Goal: Task Accomplishment & Management: Complete application form

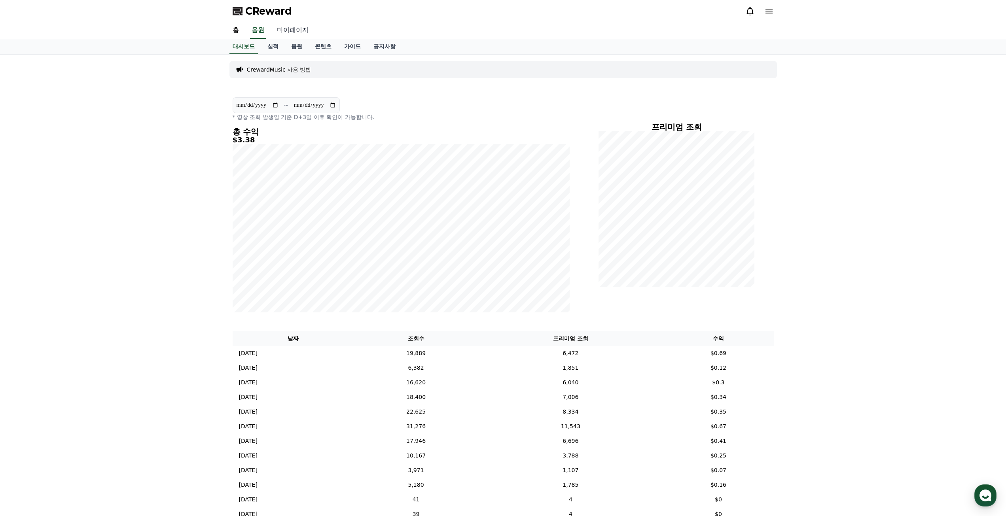
click at [295, 31] on link "마이페이지" at bounding box center [293, 30] width 44 height 17
select select "**********"
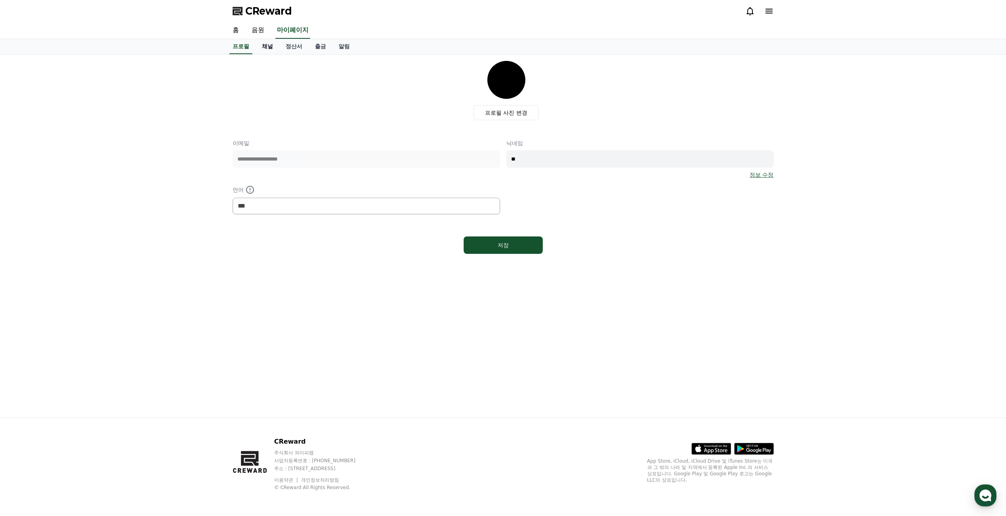
click at [269, 43] on link "채널" at bounding box center [268, 46] width 24 height 15
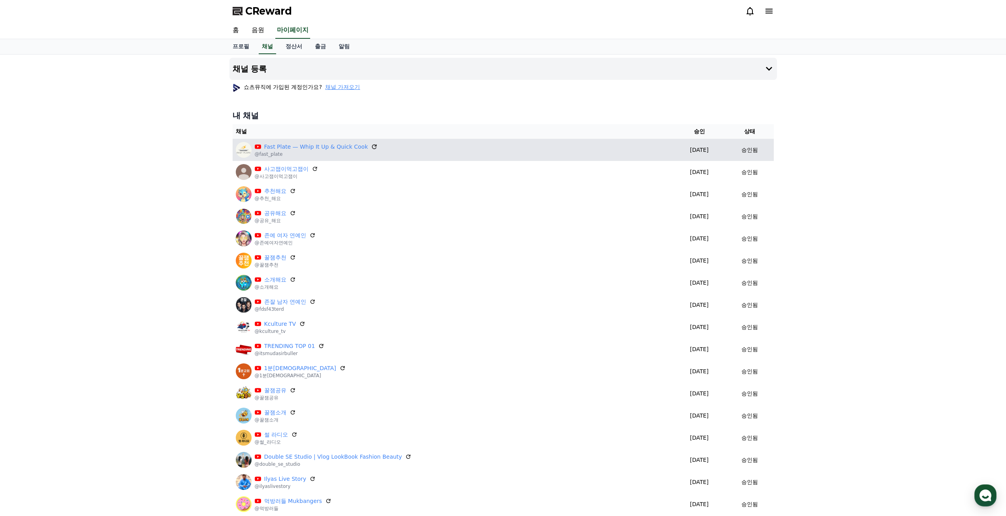
click at [371, 148] on icon at bounding box center [374, 146] width 7 height 7
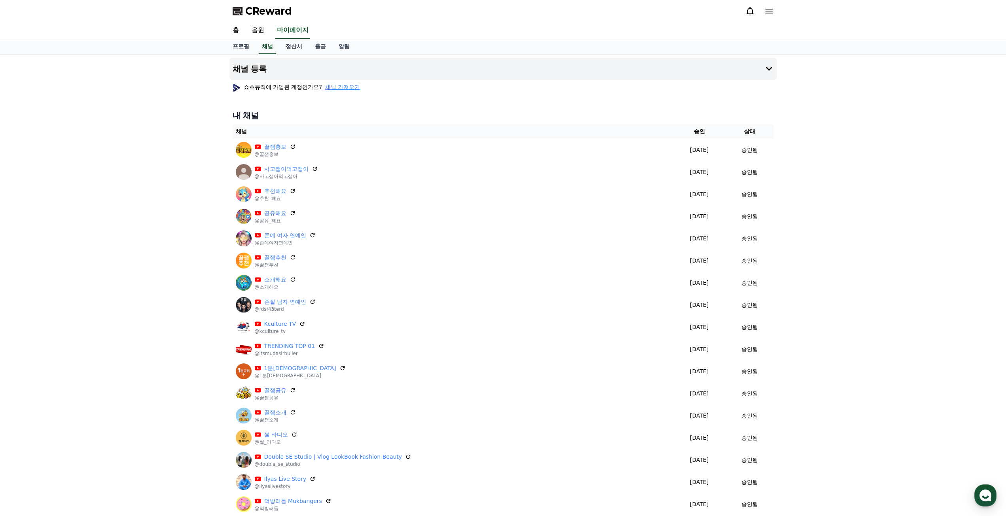
click at [339, 93] on div "쇼츠뮤직에 가입된 계정인가요? 채널 가져오기" at bounding box center [504, 87] width 548 height 14
click at [343, 89] on span "채널 가져오기" at bounding box center [342, 87] width 35 height 8
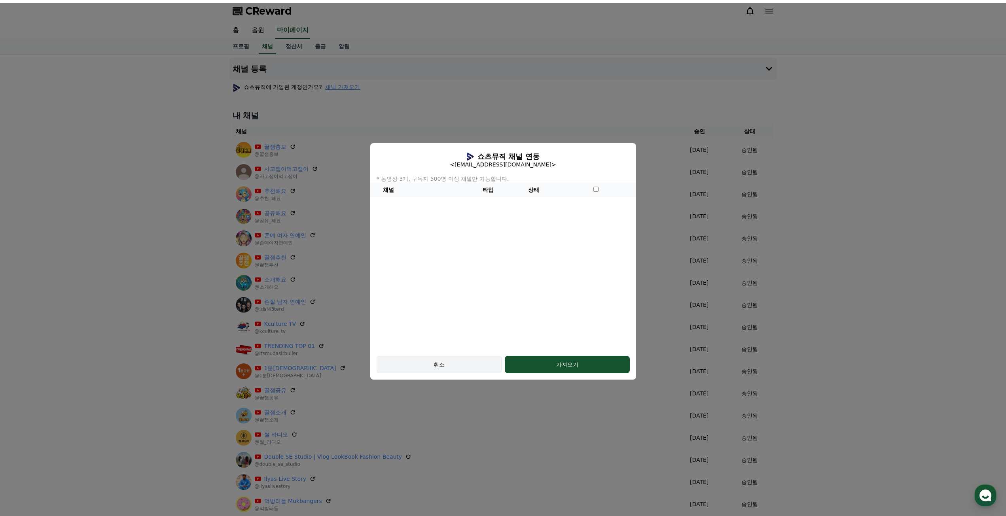
click at [450, 365] on div "취소" at bounding box center [439, 365] width 102 height 8
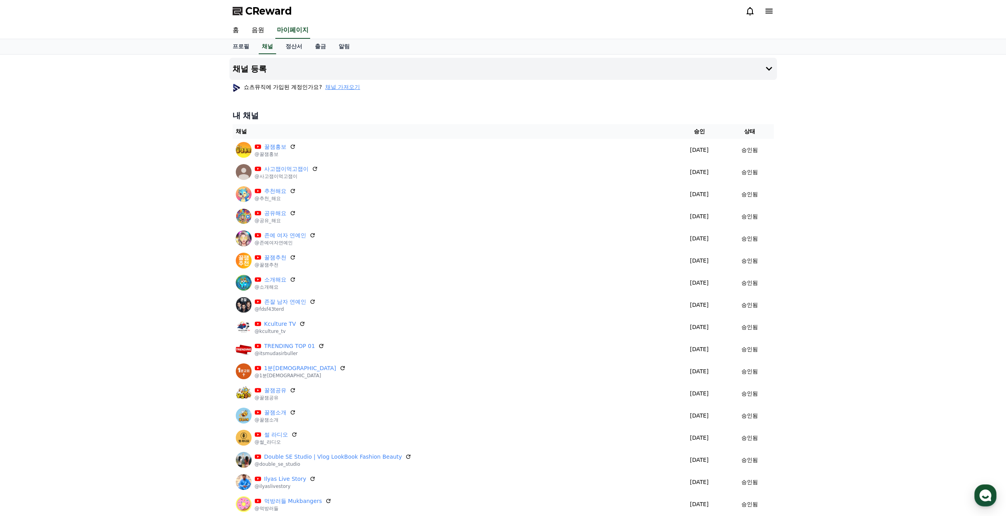
click at [184, 103] on div "채널 등록 쇼츠뮤직에 가입된 계정인가요? 채널 가져오기 내 채널 채널 승인 상태 꿀잼홍보 @꿀잼홍보 2025-09-12 09-12 승인됨 사고…" at bounding box center [503, 322] width 1006 height 534
click at [734, 63] on button "채널 등록" at bounding box center [504, 69] width 548 height 22
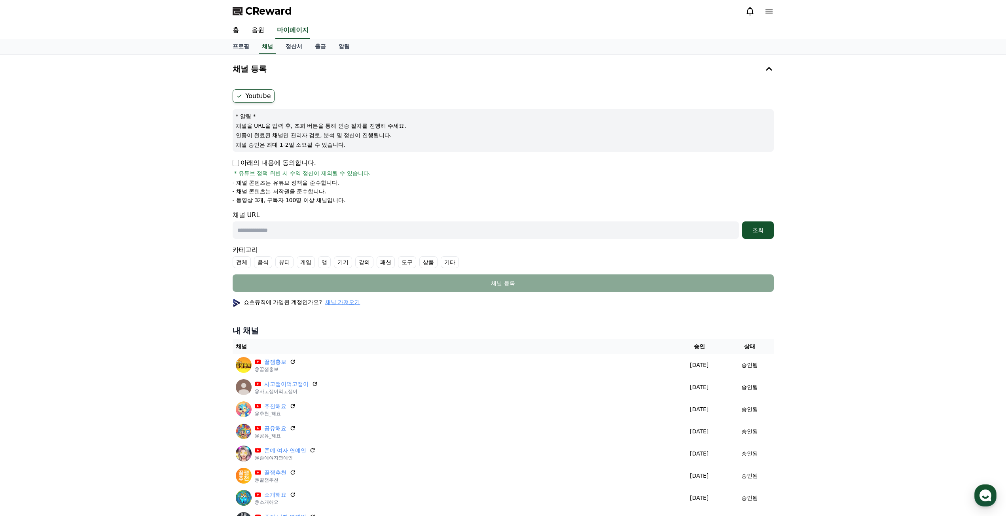
click at [301, 165] on p "아래의 내용에 동의합니다." at bounding box center [274, 162] width 83 height 9
click at [243, 163] on p "아래의 내용에 동의합니다." at bounding box center [274, 162] width 83 height 9
click at [293, 237] on input "text" at bounding box center [486, 230] width 507 height 17
paste input "**********"
type input "**********"
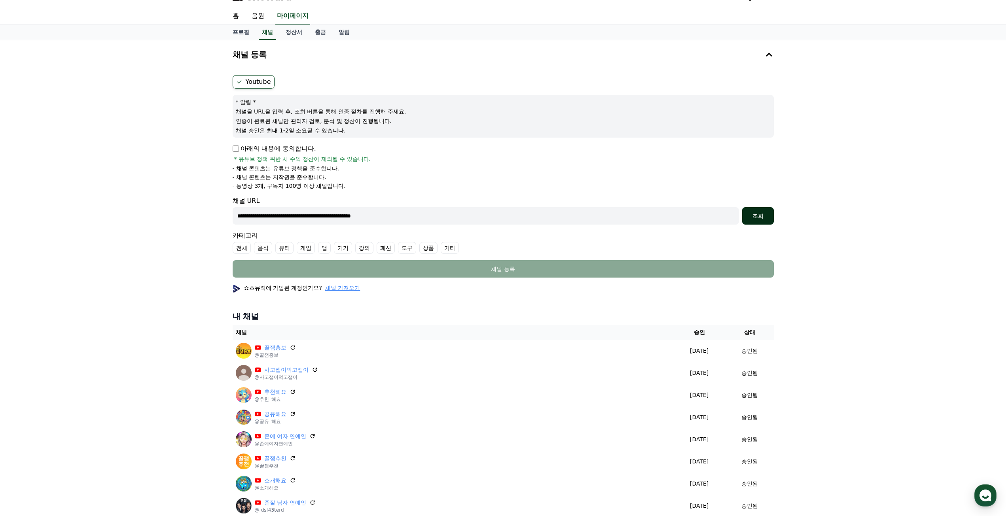
scroll to position [40, 0]
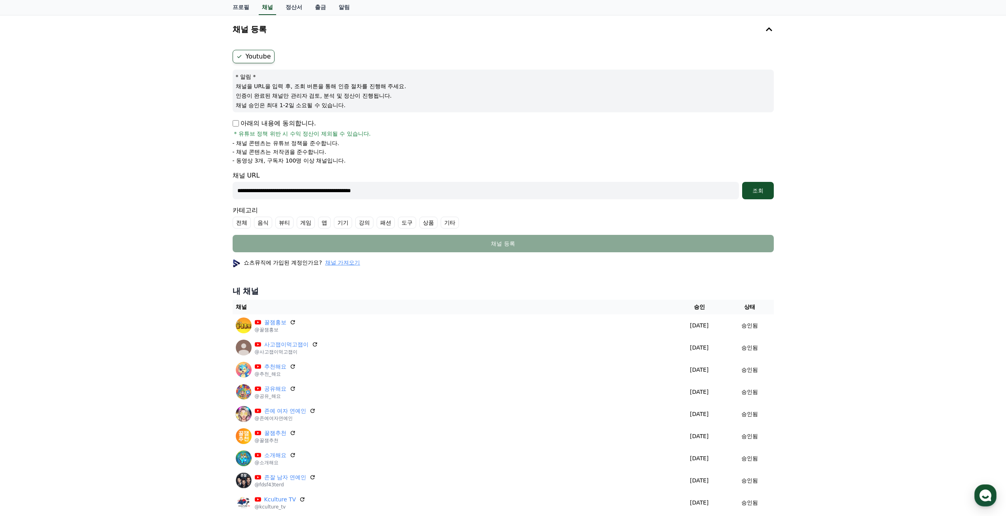
click at [776, 187] on div "**********" at bounding box center [504, 151] width 548 height 209
click at [764, 195] on button "조회" at bounding box center [758, 190] width 32 height 17
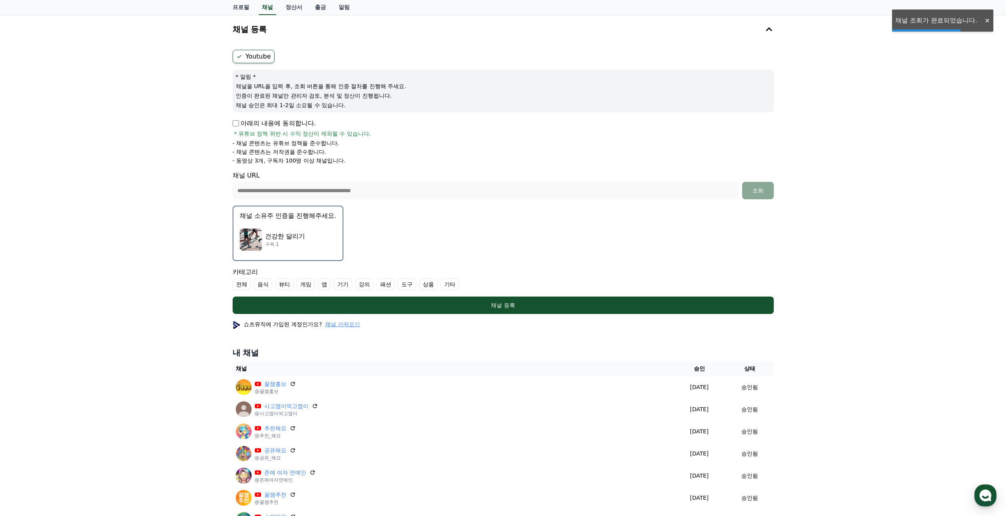
click at [442, 284] on label "기타" at bounding box center [450, 285] width 18 height 12
click at [307, 236] on div "건강한 달리기 구독 1" at bounding box center [288, 240] width 97 height 32
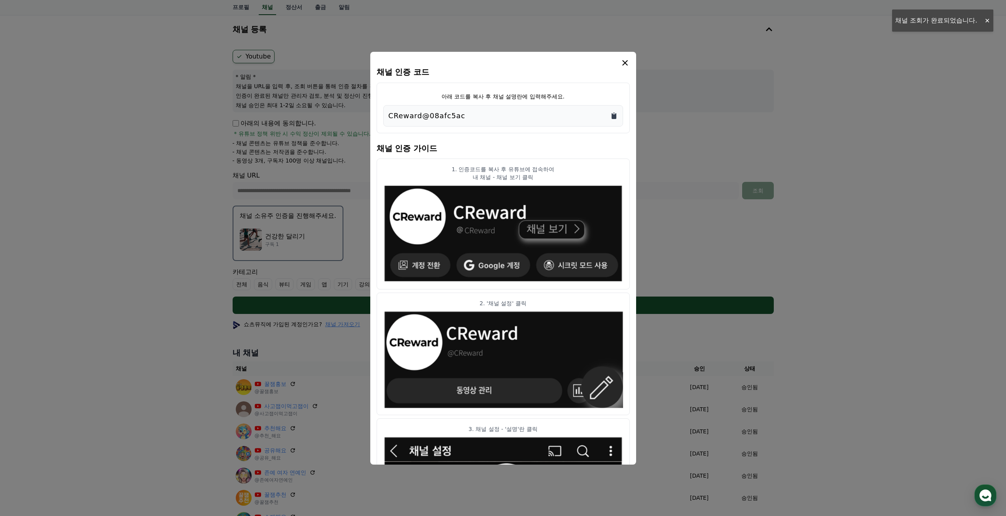
click at [614, 118] on icon "Copy to clipboard" at bounding box center [614, 116] width 5 height 6
click at [624, 61] on icon "modal" at bounding box center [625, 63] width 6 height 6
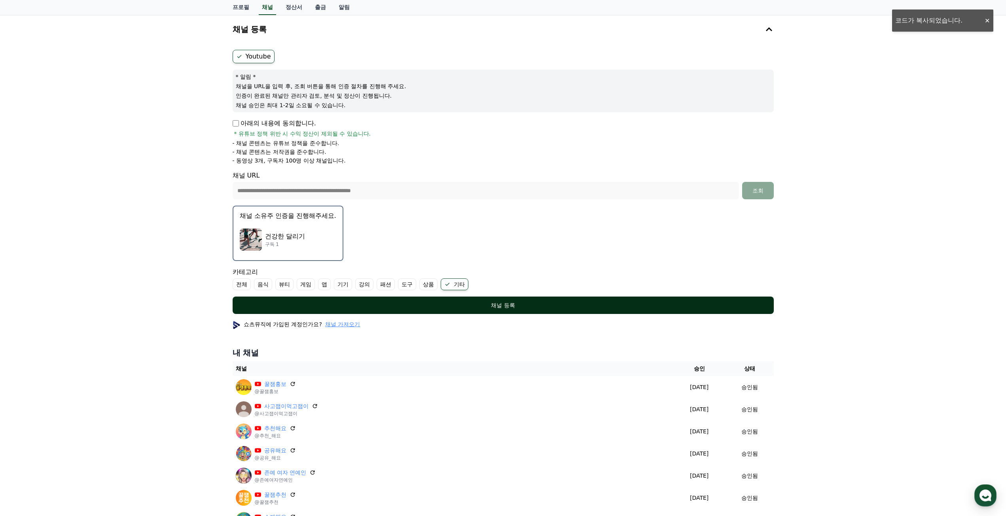
click at [492, 307] on div "채널 등록" at bounding box center [504, 306] width 510 height 8
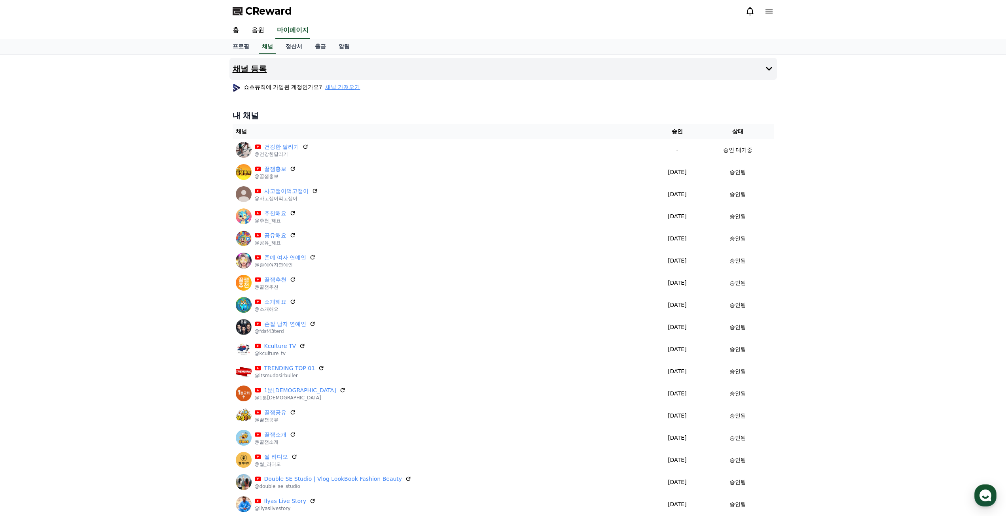
click at [250, 65] on h4 "채널 등록" at bounding box center [250, 69] width 34 height 9
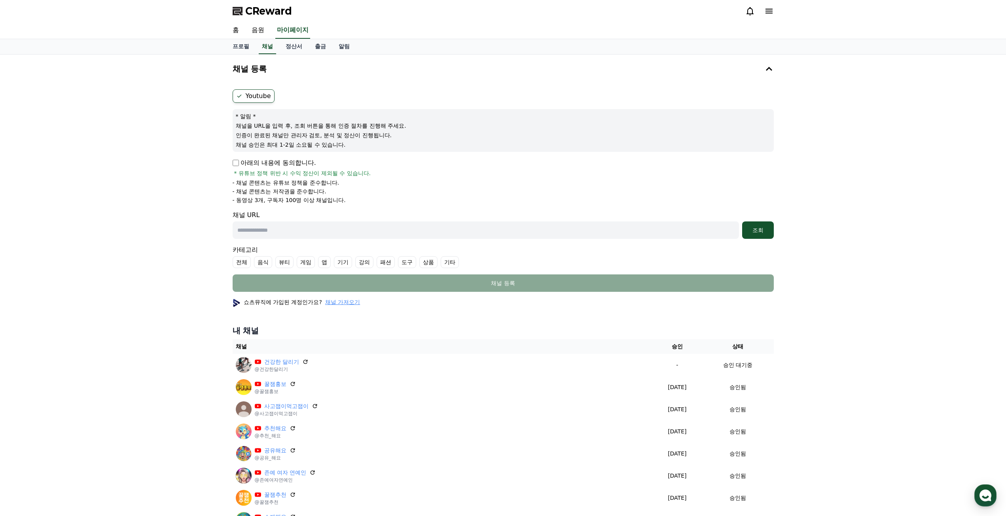
click at [253, 166] on p "아래의 내용에 동의합니다." at bounding box center [274, 162] width 83 height 9
drag, startPoint x: 334, startPoint y: 237, endPoint x: 400, endPoint y: 254, distance: 68.5
click at [334, 237] on input "text" at bounding box center [486, 230] width 507 height 17
paste input "**********"
type input "**********"
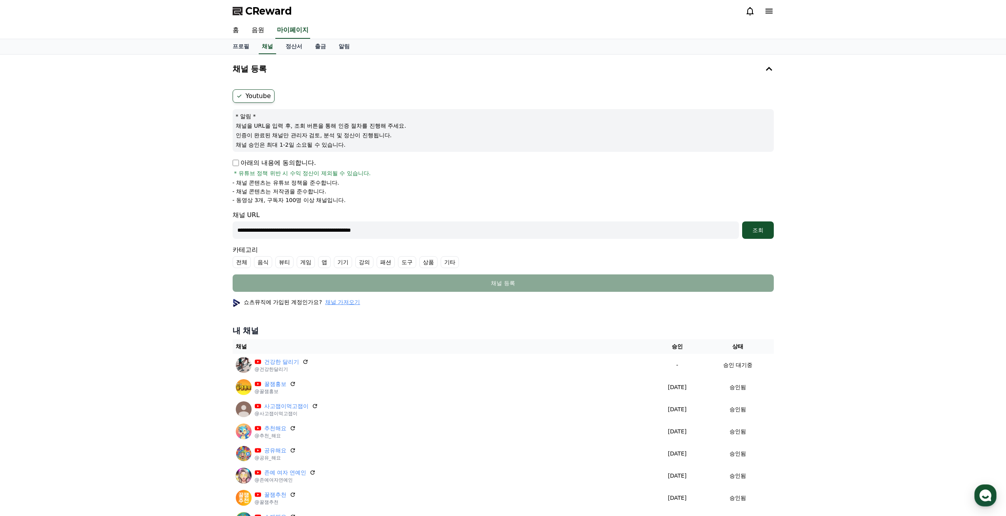
click at [448, 266] on label "기타" at bounding box center [450, 262] width 18 height 12
click at [761, 233] on div "조회" at bounding box center [758, 230] width 25 height 8
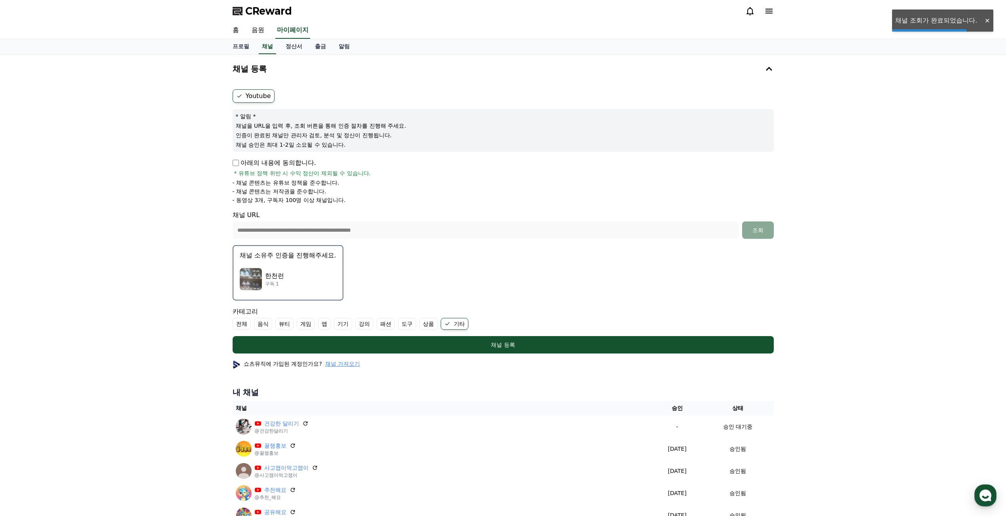
click at [326, 268] on div "한천런 구독 1" at bounding box center [288, 280] width 97 height 32
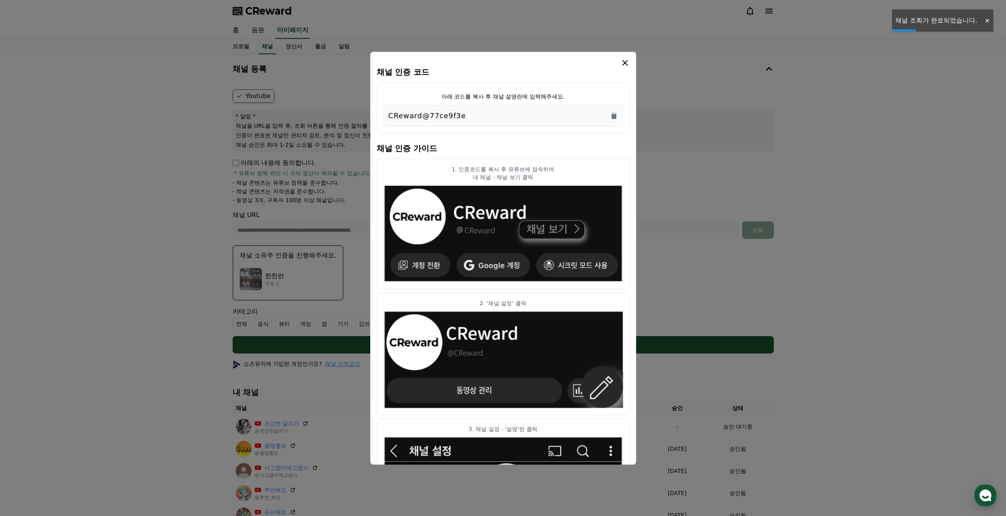
click at [609, 120] on div "CReward@77ce9f3e" at bounding box center [504, 115] width 230 height 11
click at [615, 120] on div "CReward@77ce9f3e" at bounding box center [504, 115] width 230 height 11
click at [614, 116] on icon "Copy to clipboard" at bounding box center [614, 116] width 5 height 6
click at [627, 68] on h4 "채널 인증 코드" at bounding box center [503, 72] width 253 height 9
click at [625, 67] on icon "modal" at bounding box center [624, 62] width 9 height 9
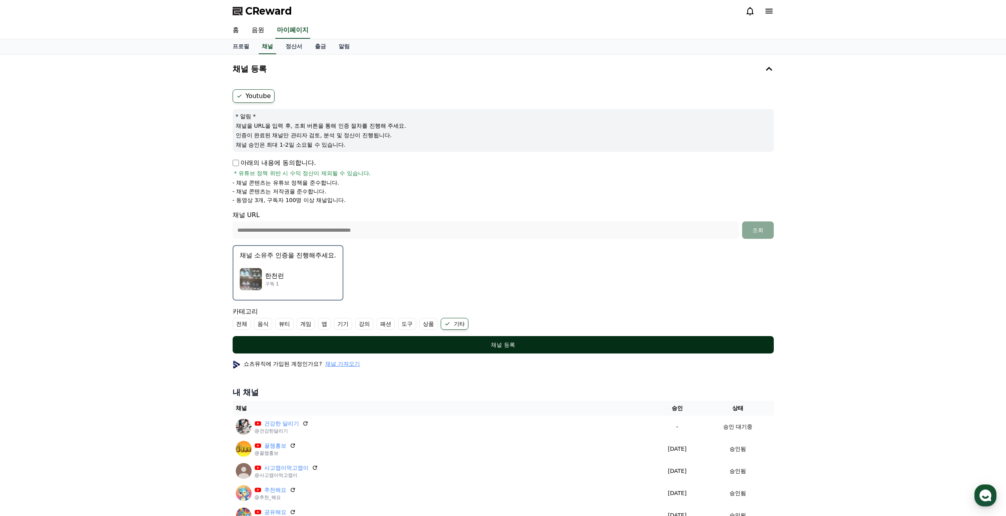
click at [576, 346] on div "채널 등록" at bounding box center [504, 345] width 510 height 8
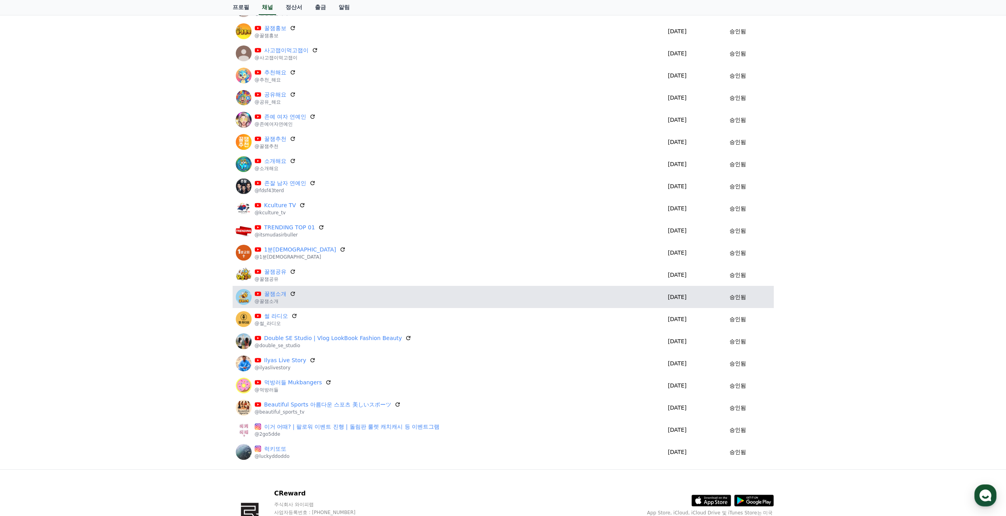
scroll to position [198, 0]
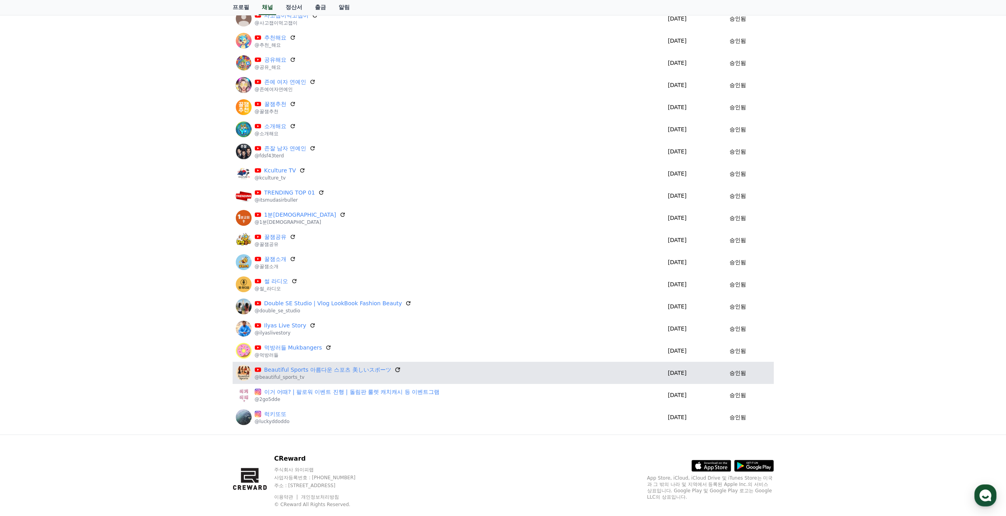
click at [394, 370] on icon at bounding box center [397, 369] width 7 height 7
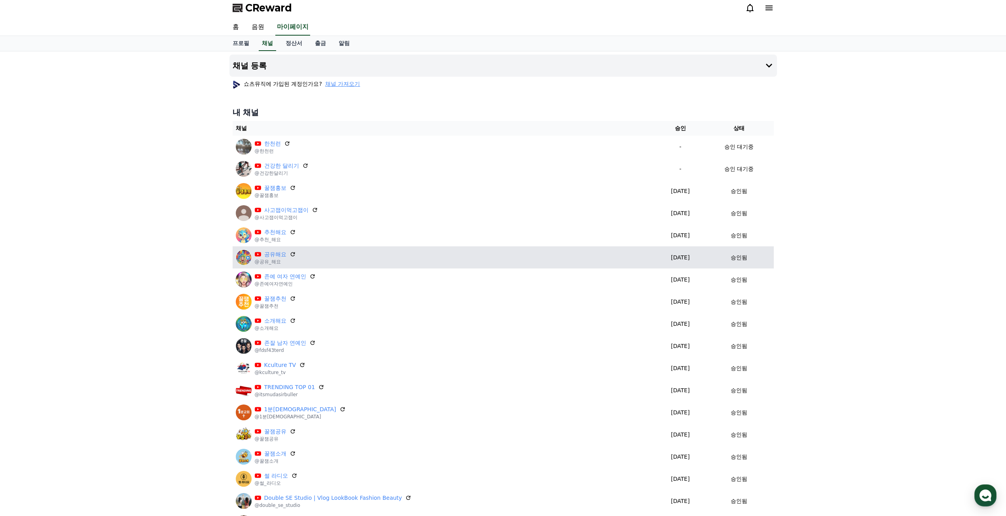
scroll to position [0, 0]
